Goal: Task Accomplishment & Management: Complete application form

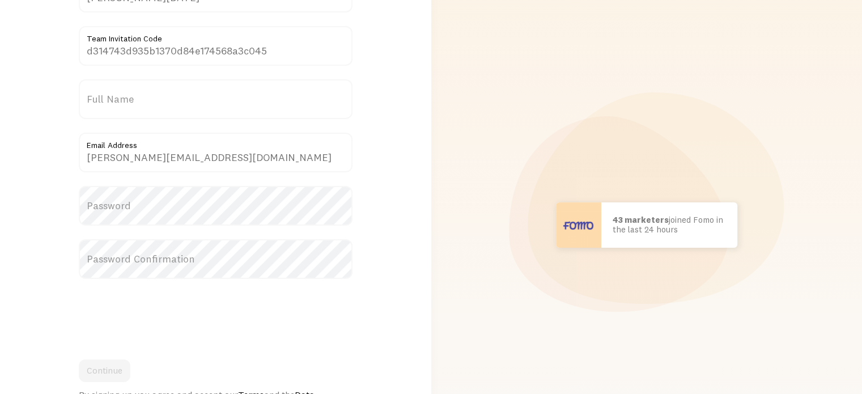
scroll to position [113, 0]
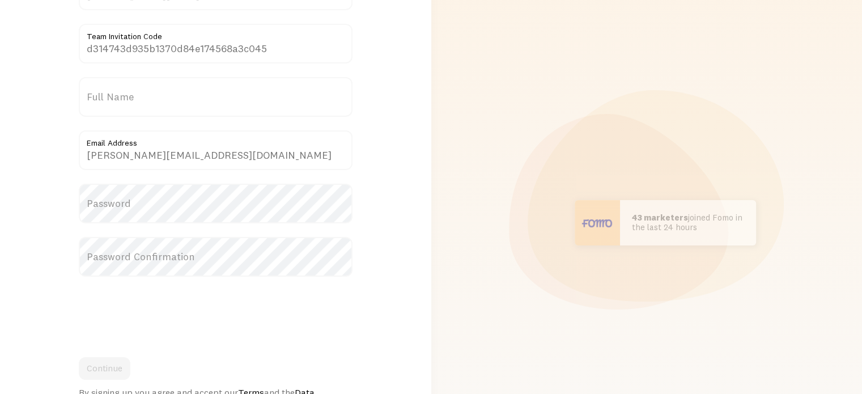
click at [163, 202] on label "Password" at bounding box center [216, 204] width 274 height 40
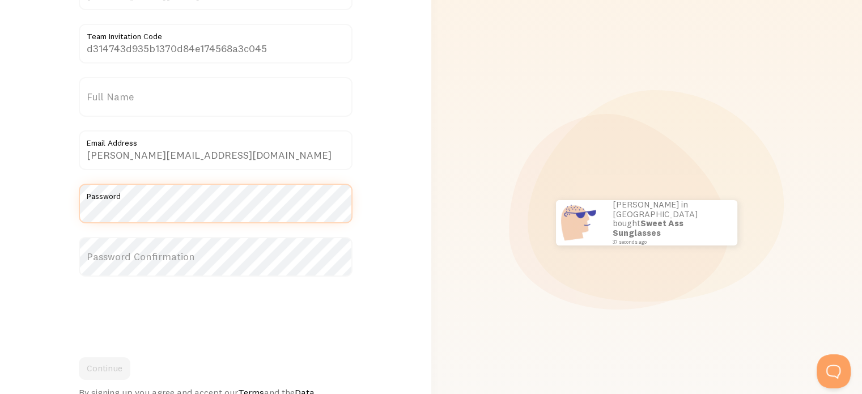
scroll to position [0, 0]
click at [136, 253] on label "Password Confirmation" at bounding box center [216, 257] width 274 height 40
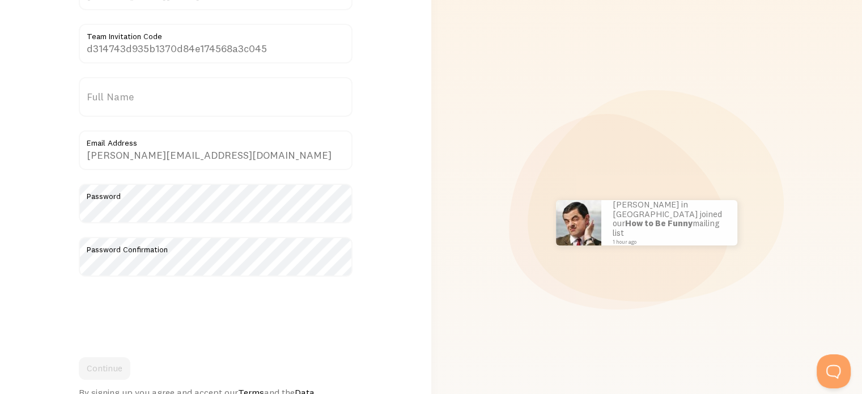
click at [282, 345] on form "[PERSON_NAME][DATE] Team Invite d314743d935b1370d84e174568a3c045 Team Invitatio…" at bounding box center [216, 190] width 274 height 439
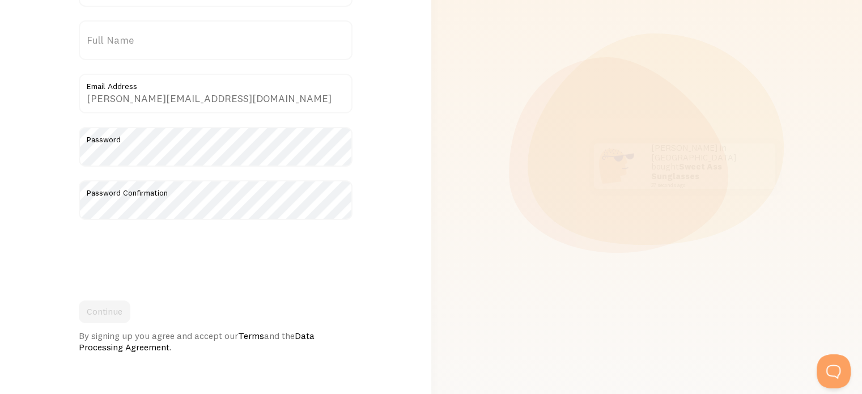
click at [338, 258] on div at bounding box center [216, 256] width 274 height 44
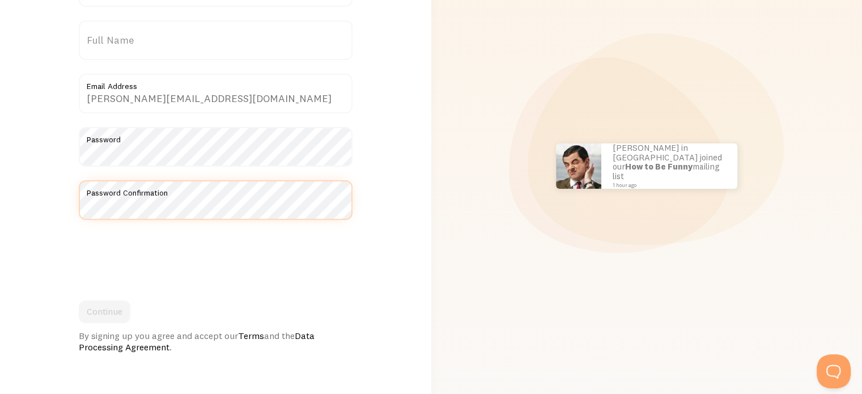
click at [24, 199] on div "Welcome to Fomo {{ count }} people signed up [DATE]! [PERSON_NAME][DATE] Team I…" at bounding box center [215, 166] width 431 height 588
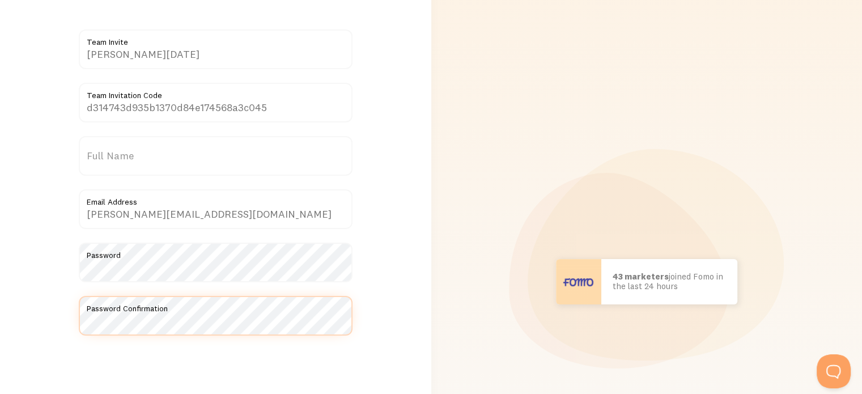
scroll to position [0, 0]
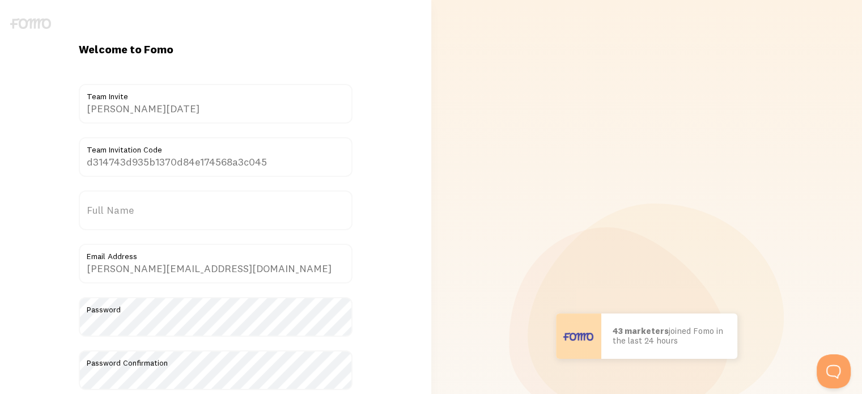
click at [137, 210] on label "Full Name" at bounding box center [216, 210] width 274 height 40
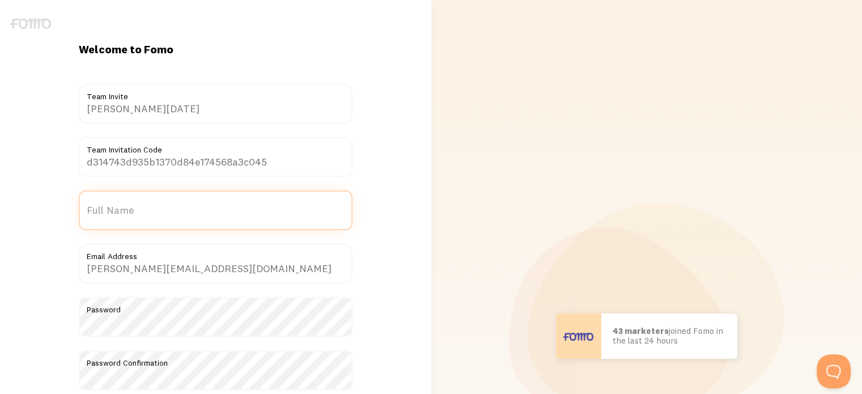
click at [137, 210] on input "Full Name" at bounding box center [216, 210] width 274 height 40
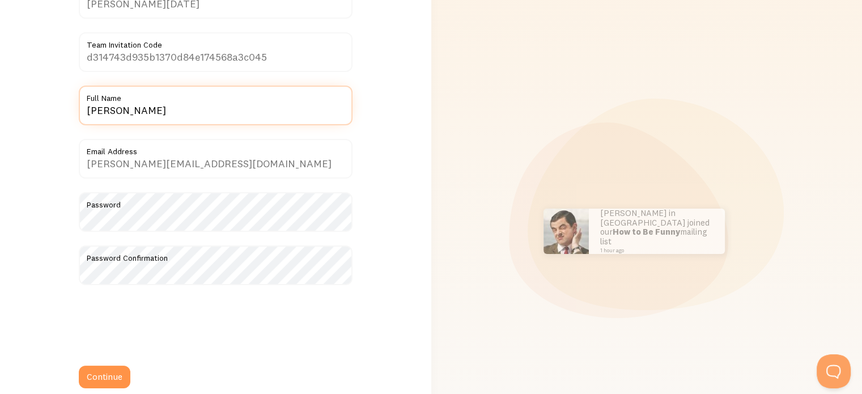
scroll to position [227, 0]
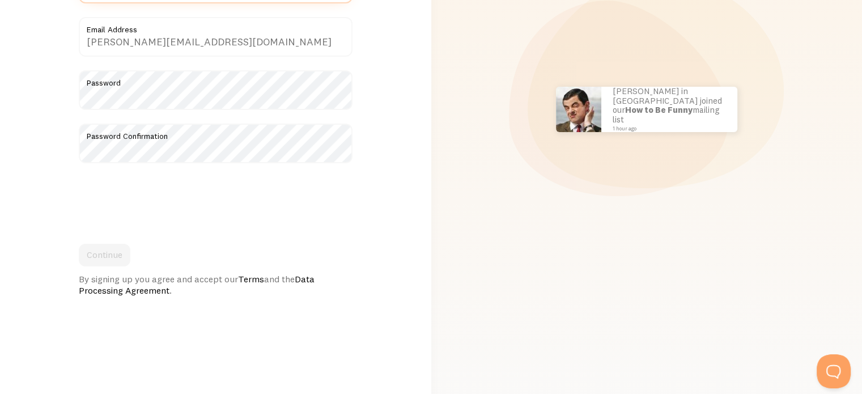
type input "[PERSON_NAME]"
click at [102, 252] on div "Continue By signing up you agree and accept our Terms and the Data Processing A…" at bounding box center [216, 270] width 274 height 52
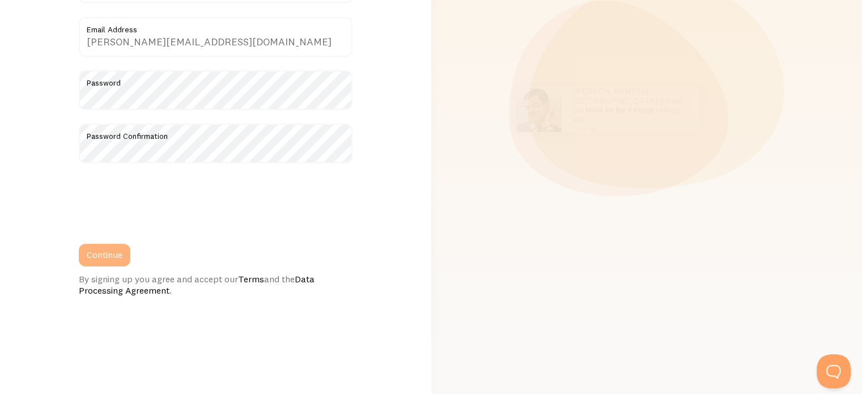
click at [112, 253] on button "Continue" at bounding box center [105, 255] width 52 height 23
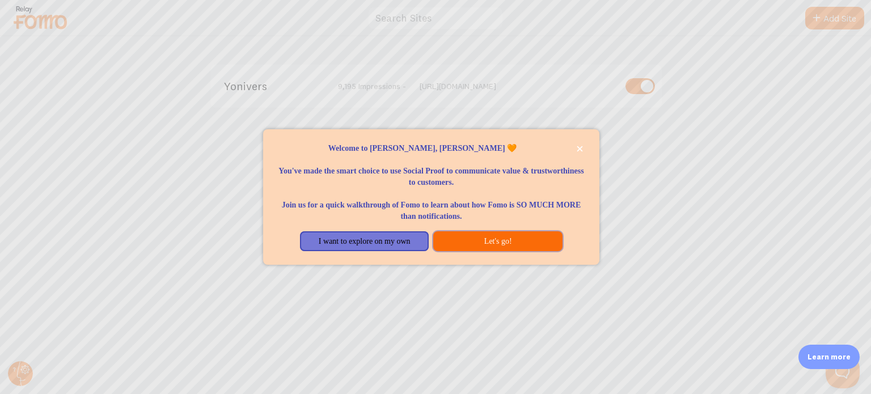
click at [495, 239] on button "Let's go!" at bounding box center [497, 241] width 129 height 20
